Goal: Task Accomplishment & Management: Manage account settings

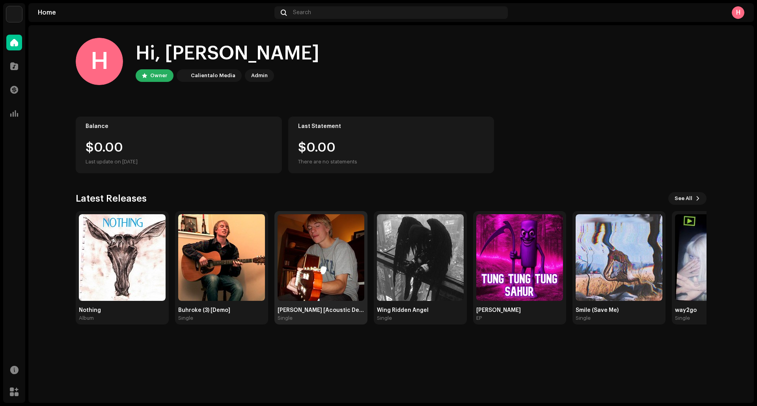
click at [330, 257] on img at bounding box center [321, 257] width 87 height 87
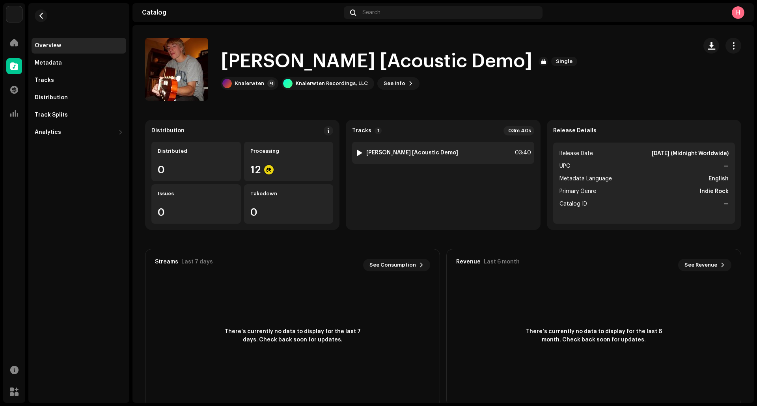
click at [356, 155] on div at bounding box center [359, 153] width 6 height 6
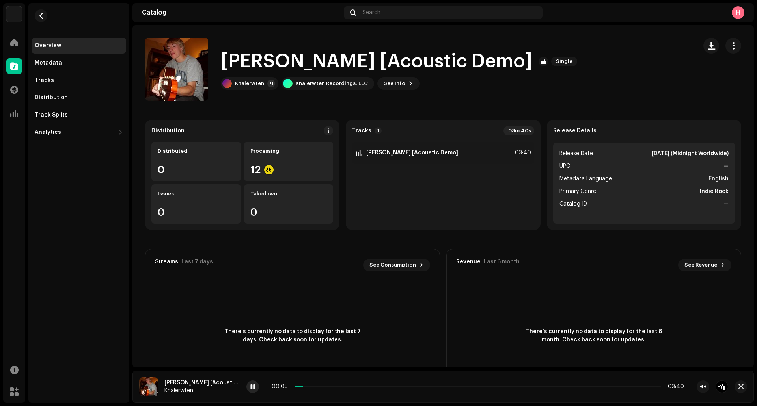
click at [246, 391] on div at bounding box center [252, 387] width 13 height 13
click at [20, 70] on div at bounding box center [14, 66] width 16 height 16
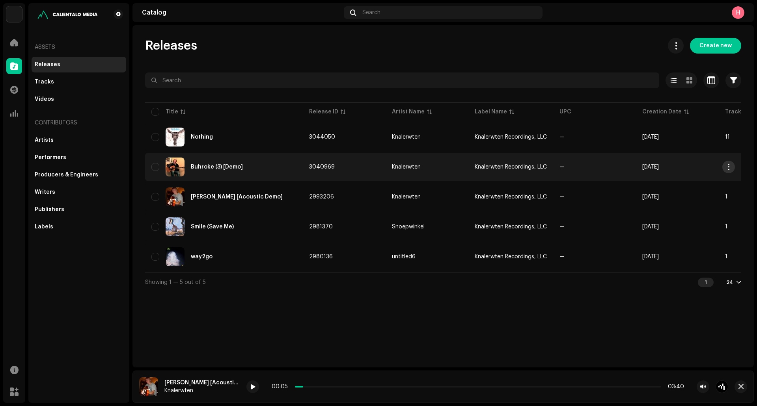
click at [731, 166] on span "button" at bounding box center [729, 167] width 6 height 6
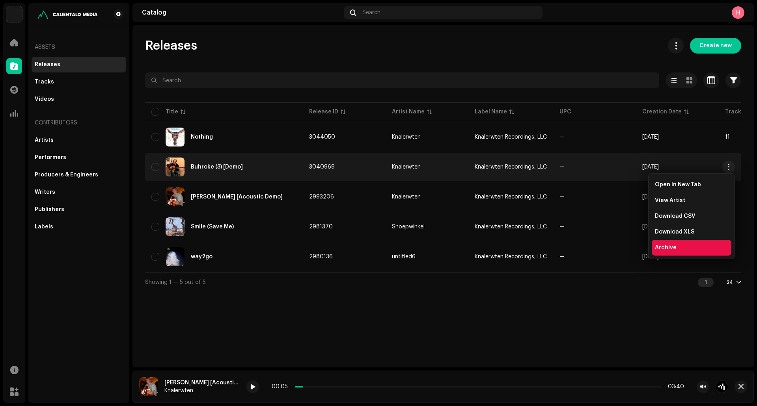
click at [684, 248] on div "Archive" at bounding box center [691, 248] width 73 height 6
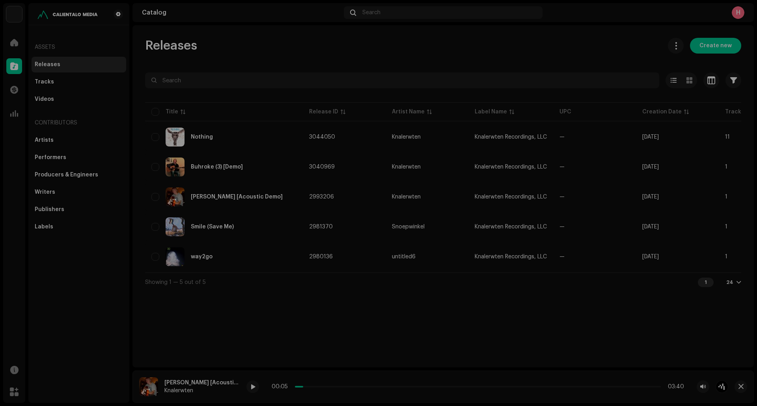
click at [548, 270] on div "Archive Release Are you sure you want to archive this release? Cancel Archive" at bounding box center [378, 203] width 757 height 406
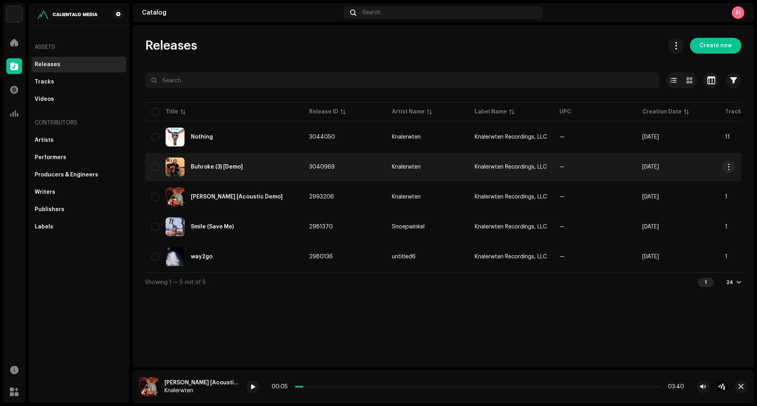
click at [360, 173] on td "3040969" at bounding box center [344, 167] width 83 height 28
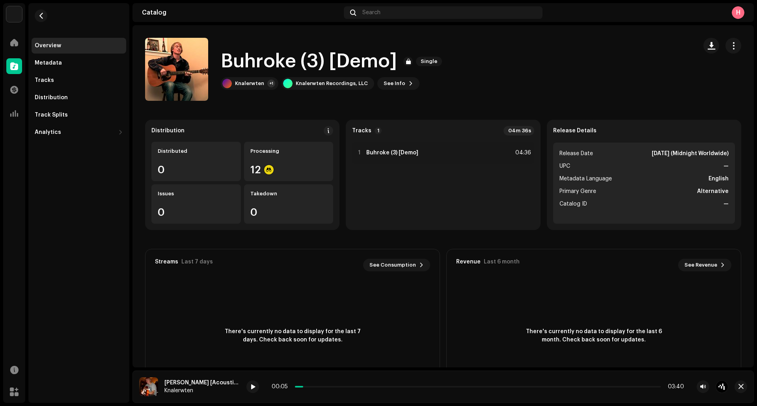
click at [326, 125] on div "Distribution Distributed 0 Processing 12 Issues 0 Takedown 0" at bounding box center [242, 175] width 194 height 110
click at [325, 126] on div "Distribution Distributed 0 Processing 12 Issues 0 Takedown 0" at bounding box center [242, 175] width 194 height 110
click at [326, 132] on span at bounding box center [329, 131] width 6 height 6
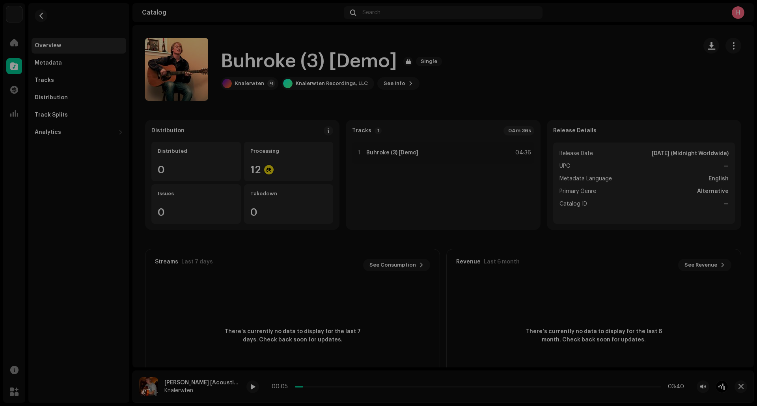
click at [628, 157] on div "DSP Guidelines for Delivery Lead Time We usually deliver your releases within h…" at bounding box center [378, 203] width 757 height 406
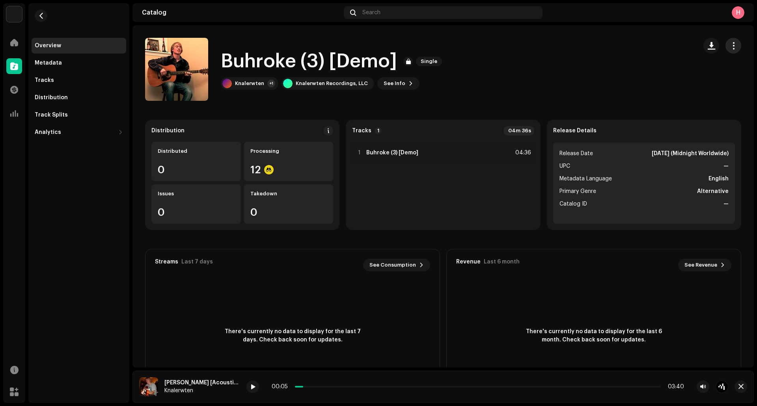
click at [736, 49] on re-m-actions-button at bounding box center [733, 46] width 16 height 16
click at [731, 49] on span "button" at bounding box center [733, 46] width 7 height 6
click at [730, 49] on span "button" at bounding box center [733, 46] width 7 height 6
click at [61, 66] on div "Metadata" at bounding box center [79, 63] width 95 height 16
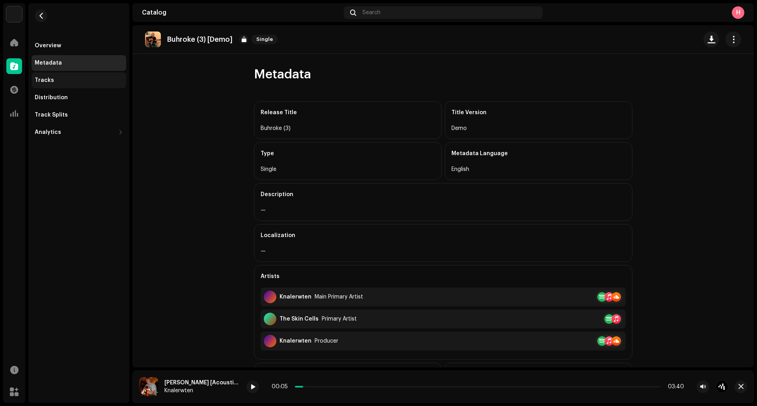
click at [60, 76] on div "Tracks" at bounding box center [79, 81] width 95 height 16
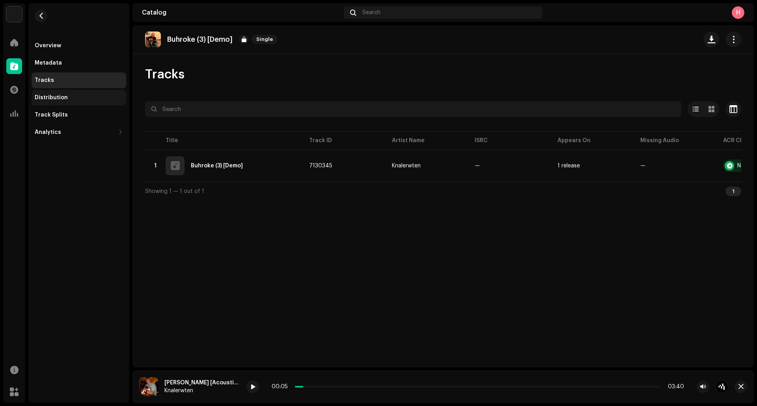
click at [56, 105] on div "Distribution" at bounding box center [79, 98] width 95 height 16
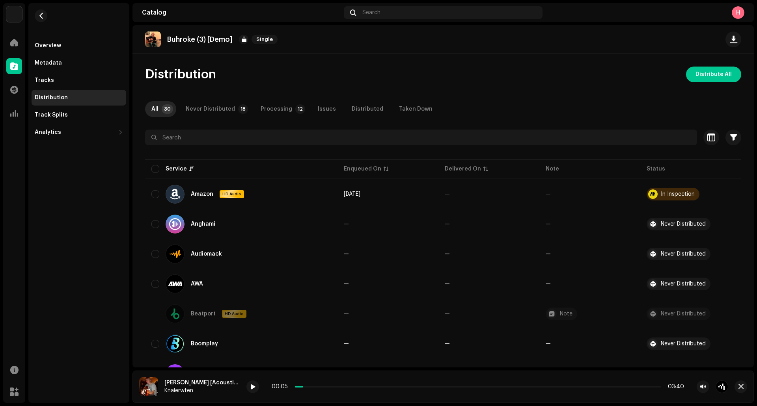
click at [279, 105] on div "Processing" at bounding box center [277, 109] width 32 height 16
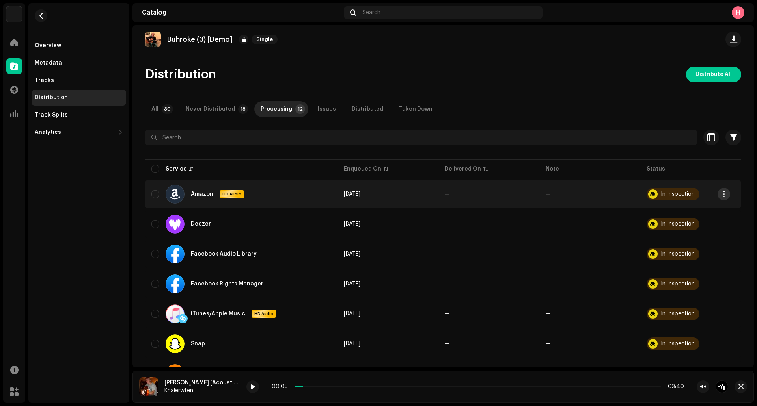
click at [725, 196] on span "button" at bounding box center [724, 194] width 6 height 6
click at [697, 214] on div "Distribute" at bounding box center [686, 212] width 73 height 6
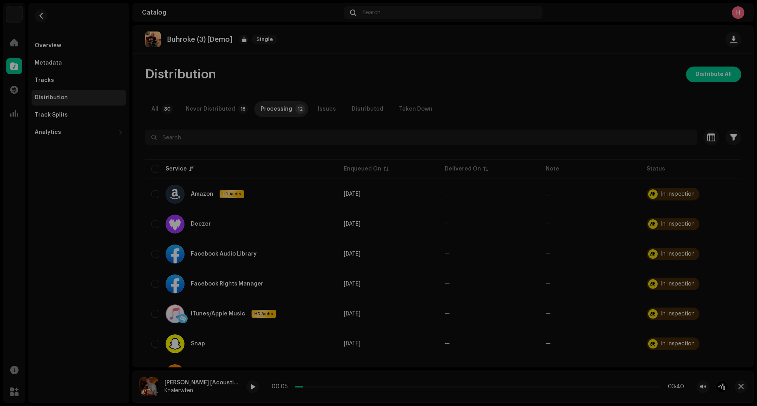
click at [585, 210] on div "Not Eligible For Distribution A release that has status In Inspection with any …" at bounding box center [378, 203] width 757 height 406
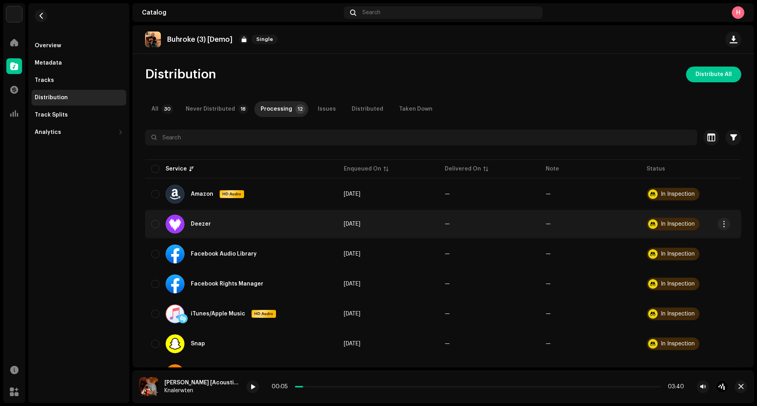
click at [656, 223] on div "In Inspection" at bounding box center [673, 224] width 53 height 13
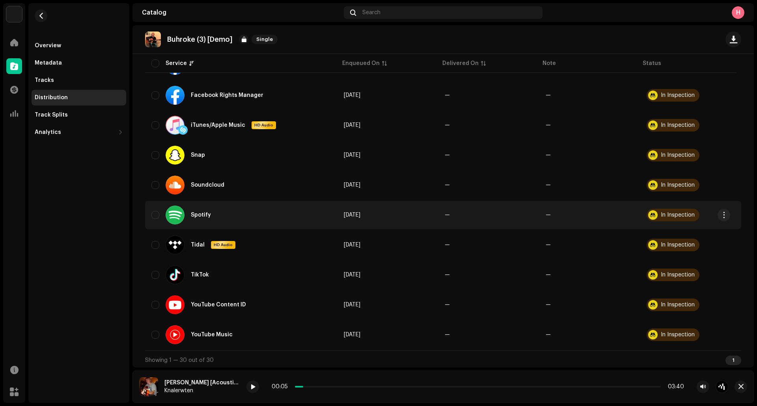
scroll to position [193, 0]
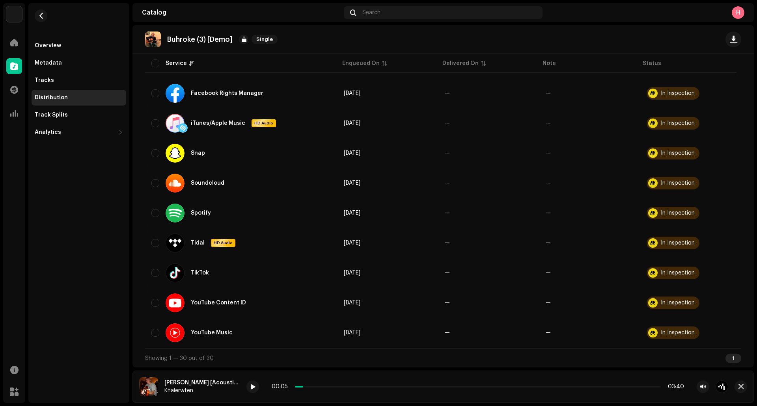
click at [726, 359] on div "1" at bounding box center [733, 358] width 16 height 9
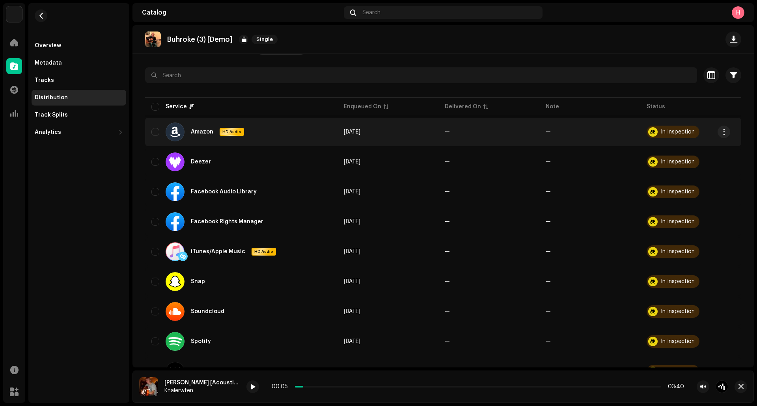
scroll to position [0, 0]
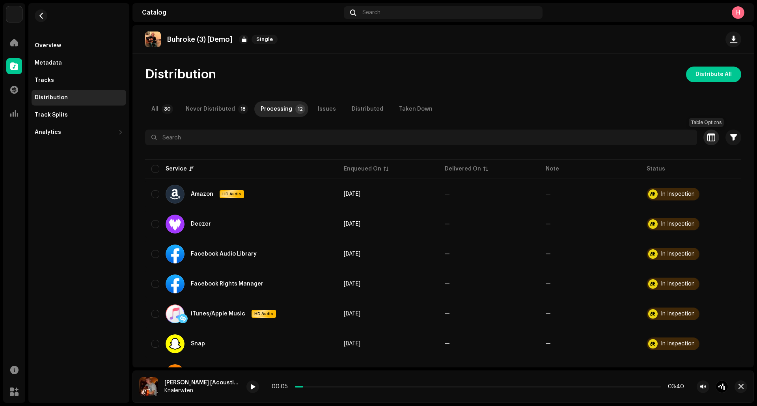
click at [703, 138] on button "button" at bounding box center [711, 138] width 16 height 16
click at [730, 139] on span "button" at bounding box center [733, 137] width 7 height 6
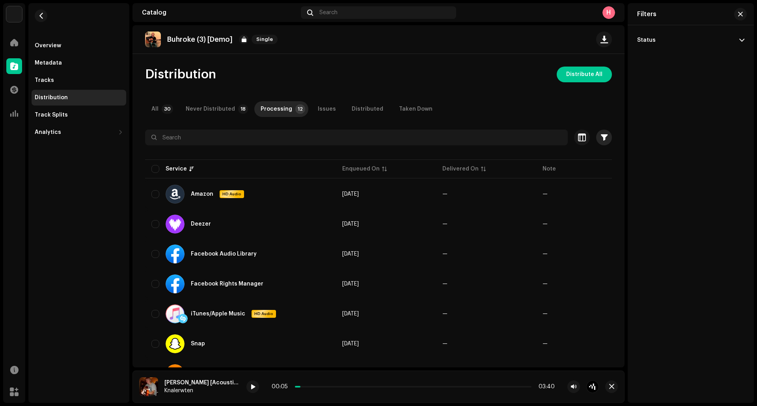
click at [601, 134] on span "button" at bounding box center [604, 137] width 7 height 6
